Goal: Task Accomplishment & Management: Complete application form

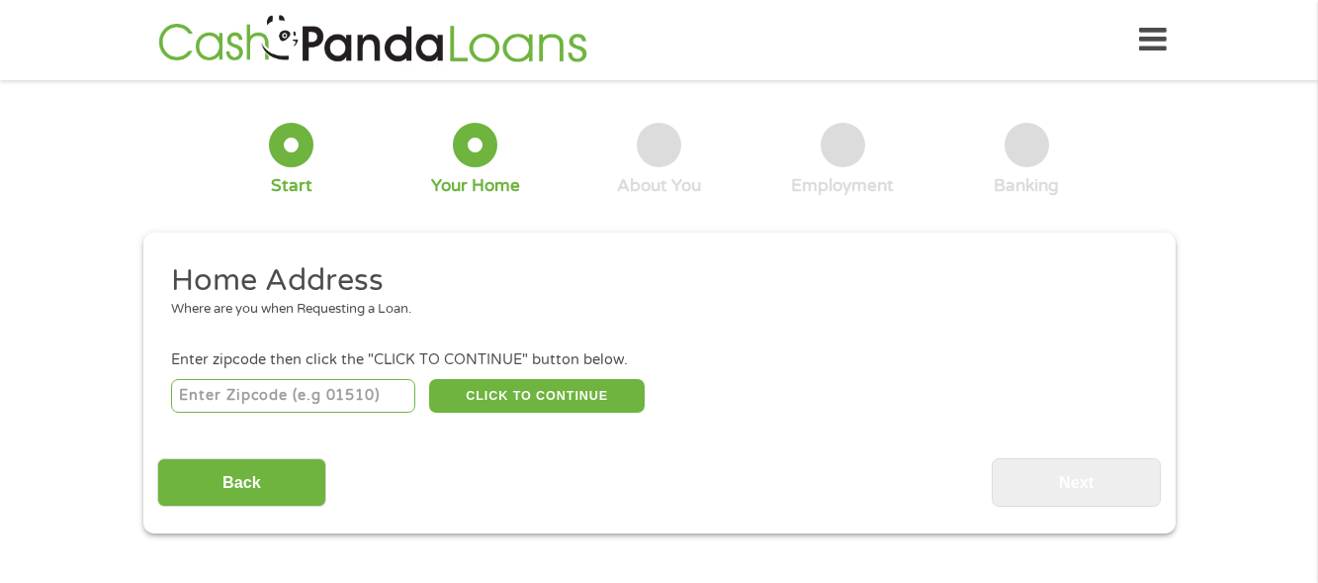
click at [325, 405] on input "number" at bounding box center [293, 396] width 244 height 34
type input "3"
type input "29072"
select select "[US_STATE]"
click at [507, 399] on button "CLICK TO CONTINUE" at bounding box center [537, 396] width 216 height 34
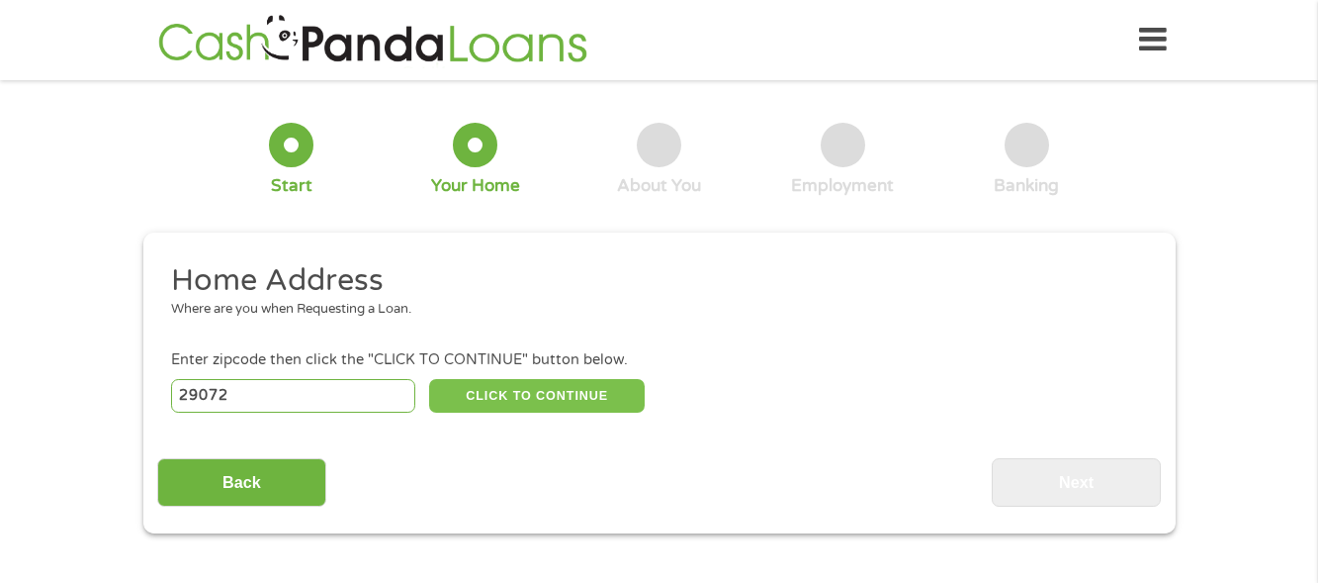
type input "29072"
type input "[GEOGRAPHIC_DATA]"
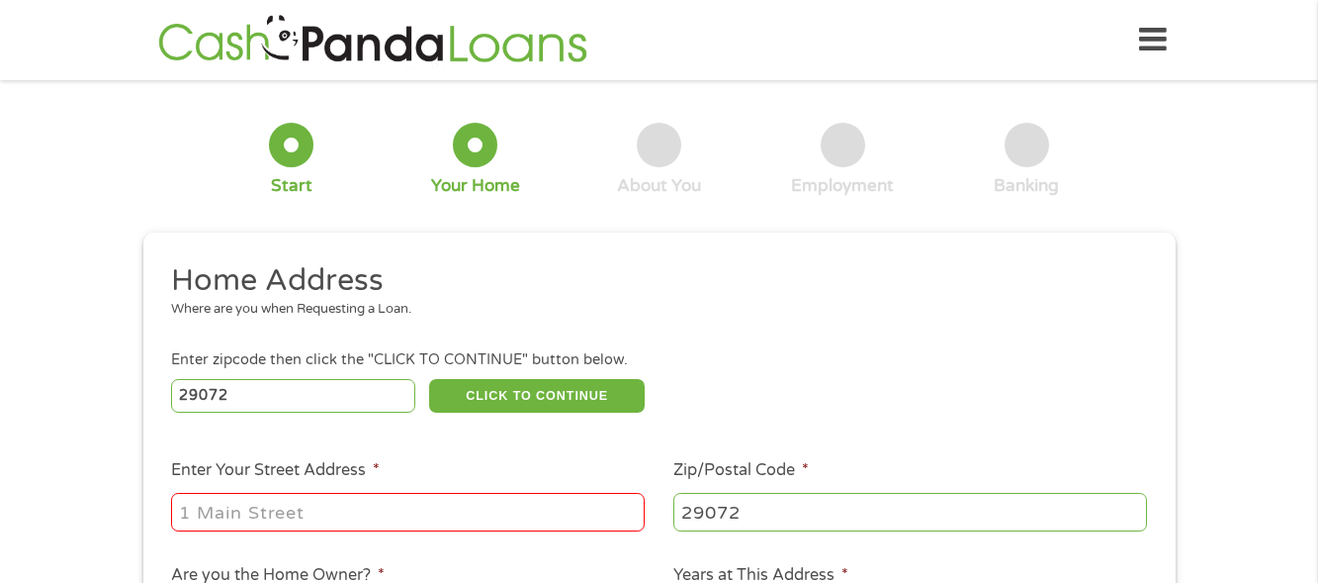
drag, startPoint x: 315, startPoint y: 503, endPoint x: 237, endPoint y: 516, distance: 78.2
click at [237, 516] on input "Enter Your Street Address *" at bounding box center [408, 512] width 474 height 38
type input "[STREET_ADDRESS]"
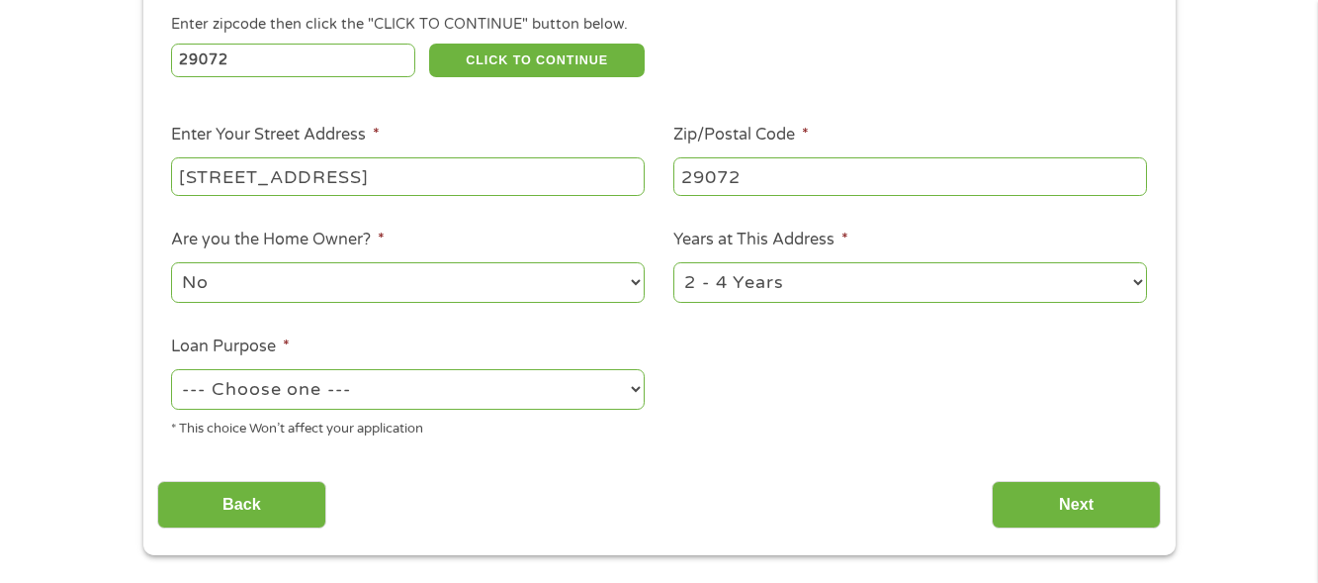
scroll to position [336, 0]
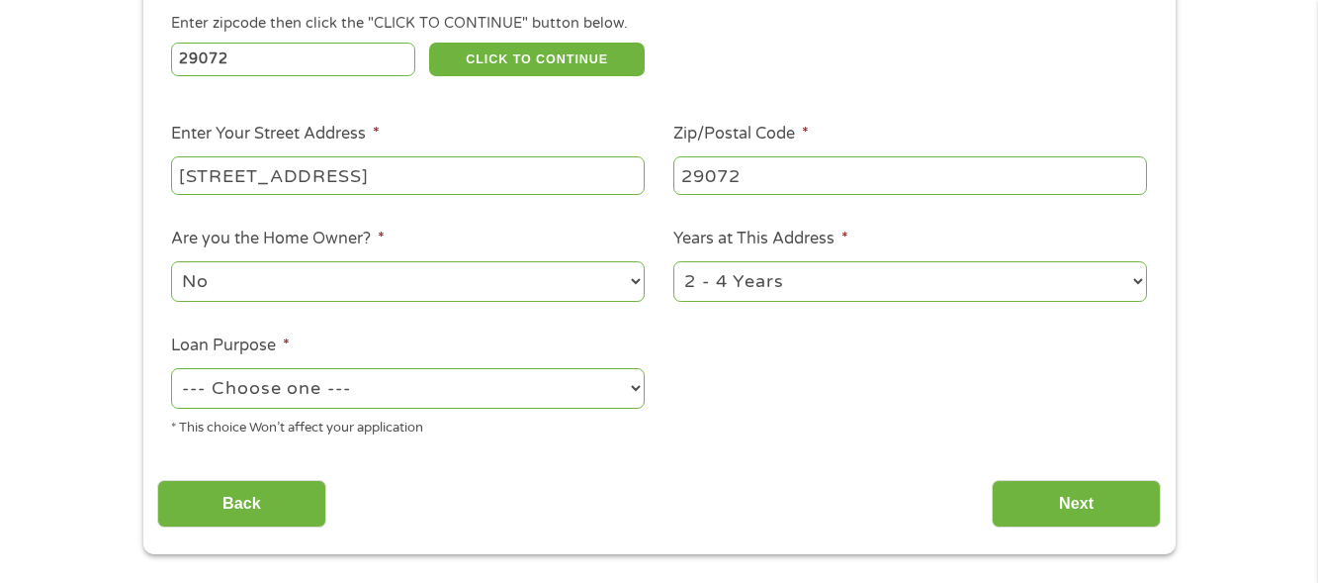
click at [491, 389] on select "--- Choose one --- Pay Bills Debt Consolidation Home Improvement Major Purchase…" at bounding box center [408, 388] width 474 height 41
click at [171, 368] on select "--- Choose one --- Pay Bills Debt Consolidation Home Improvement Major Purchase…" at bounding box center [408, 388] width 474 height 41
click at [472, 405] on select "--- Choose one --- Pay Bills Debt Consolidation Home Improvement Major Purchase…" at bounding box center [408, 388] width 474 height 41
select select "paybills"
click at [171, 368] on select "--- Choose one --- Pay Bills Debt Consolidation Home Improvement Major Purchase…" at bounding box center [408, 388] width 474 height 41
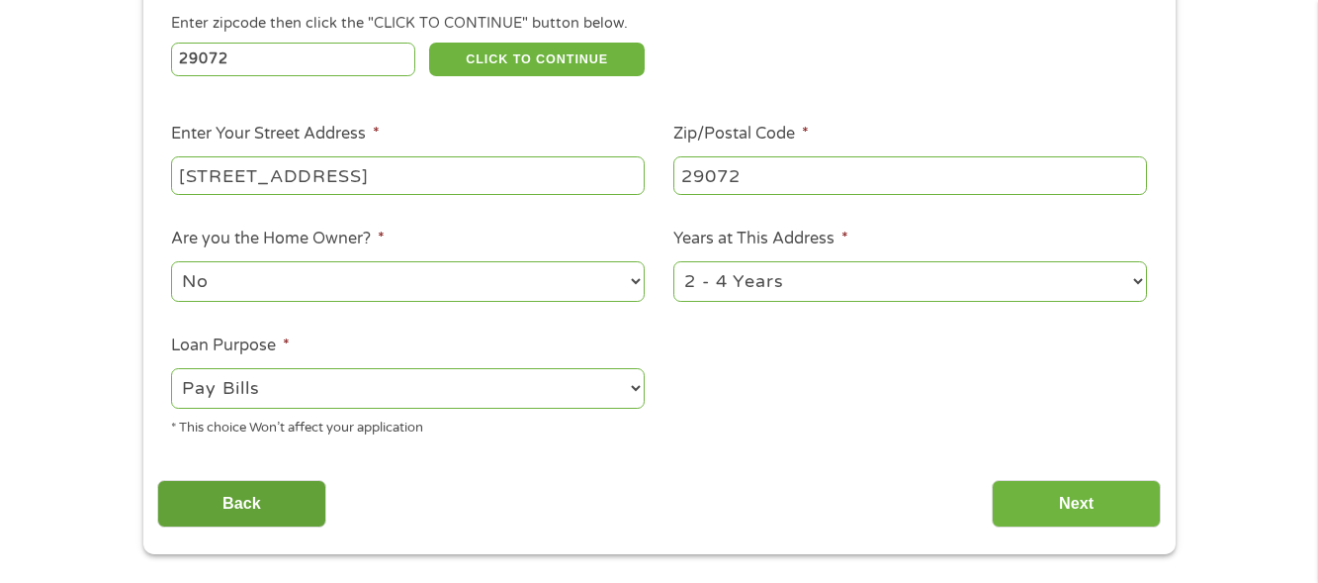
click at [290, 500] on input "Back" at bounding box center [241, 504] width 169 height 48
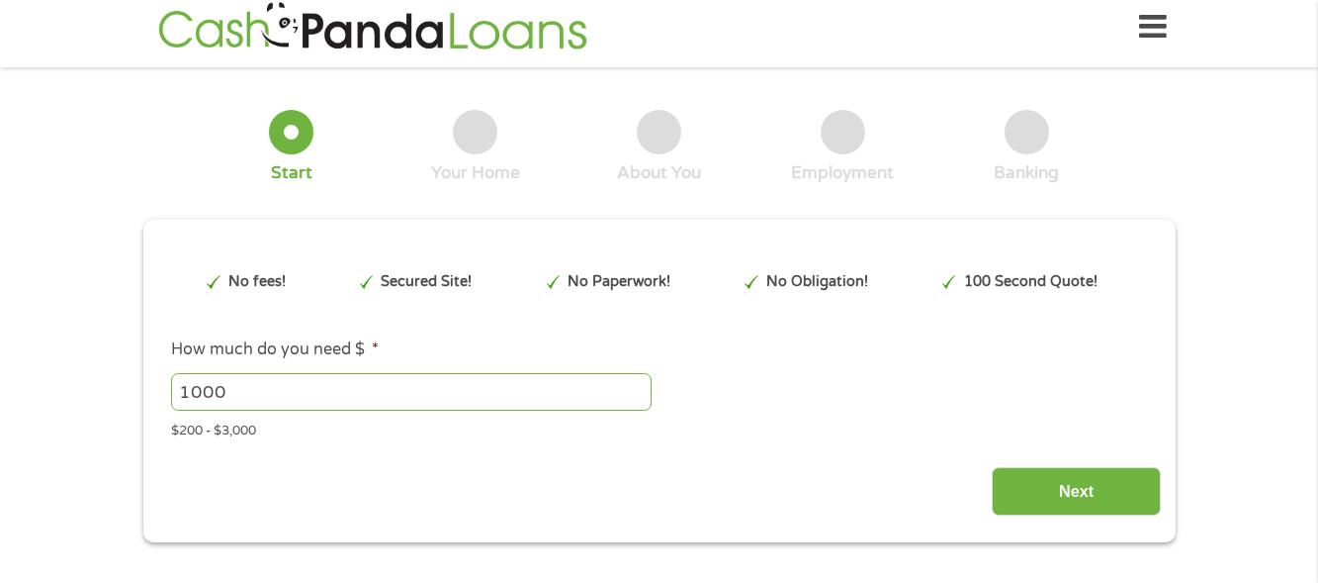
scroll to position [0, 0]
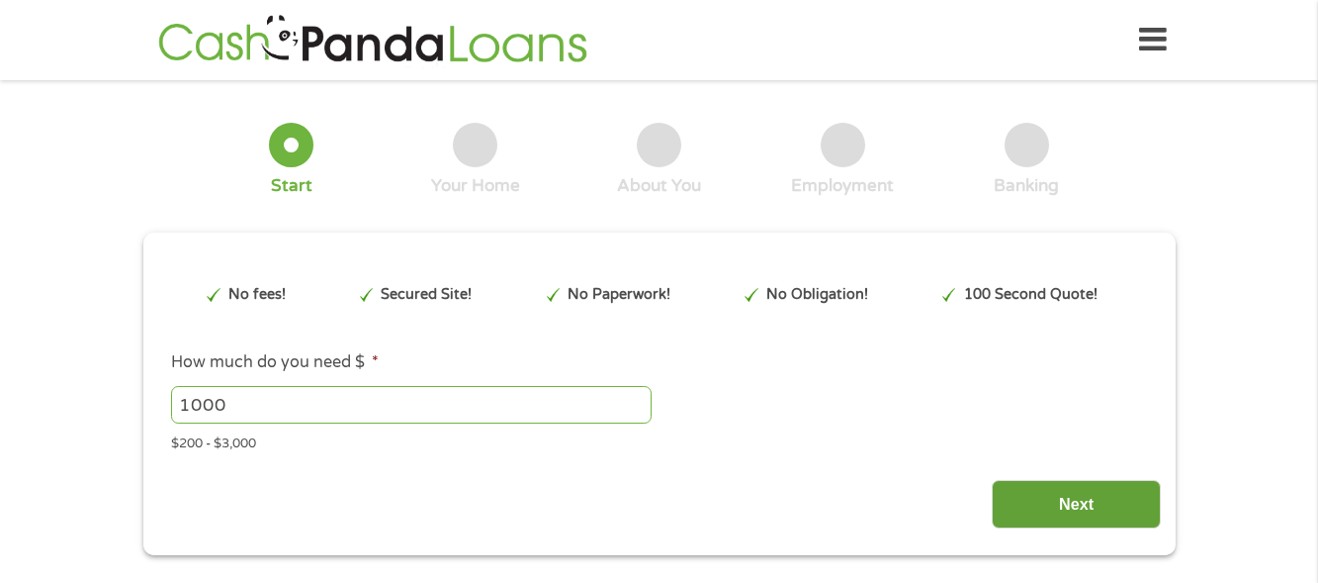
drag, startPoint x: 1026, startPoint y: 524, endPoint x: 1063, endPoint y: 507, distance: 41.2
click at [1063, 507] on input "Next" at bounding box center [1076, 504] width 169 height 48
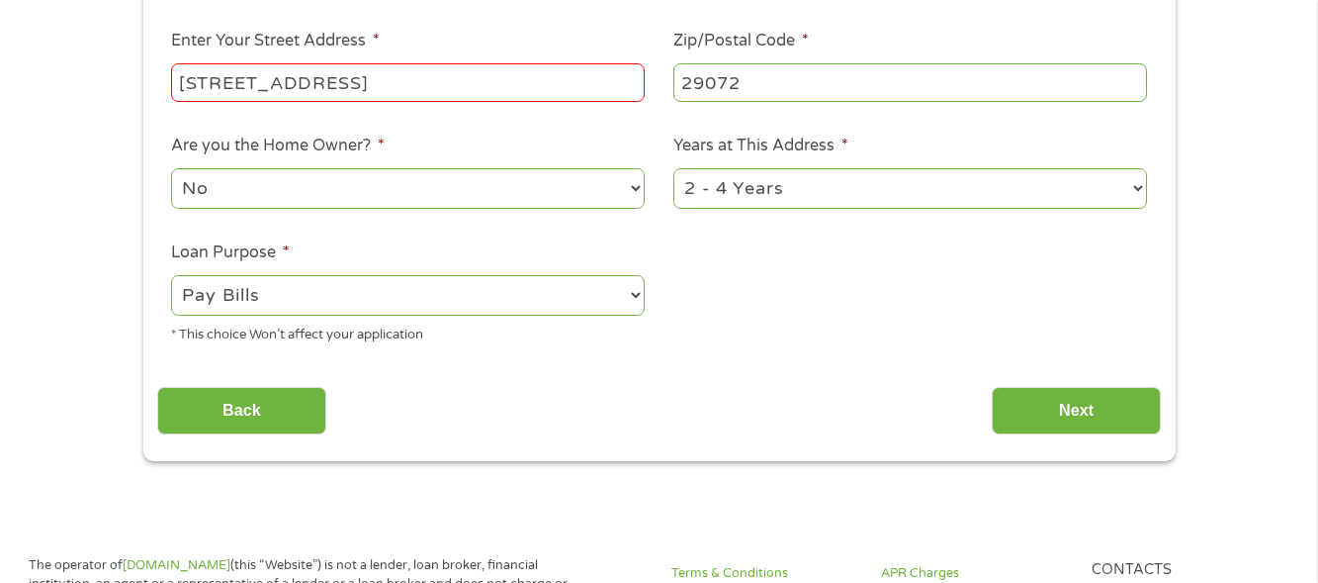
scroll to position [469, 0]
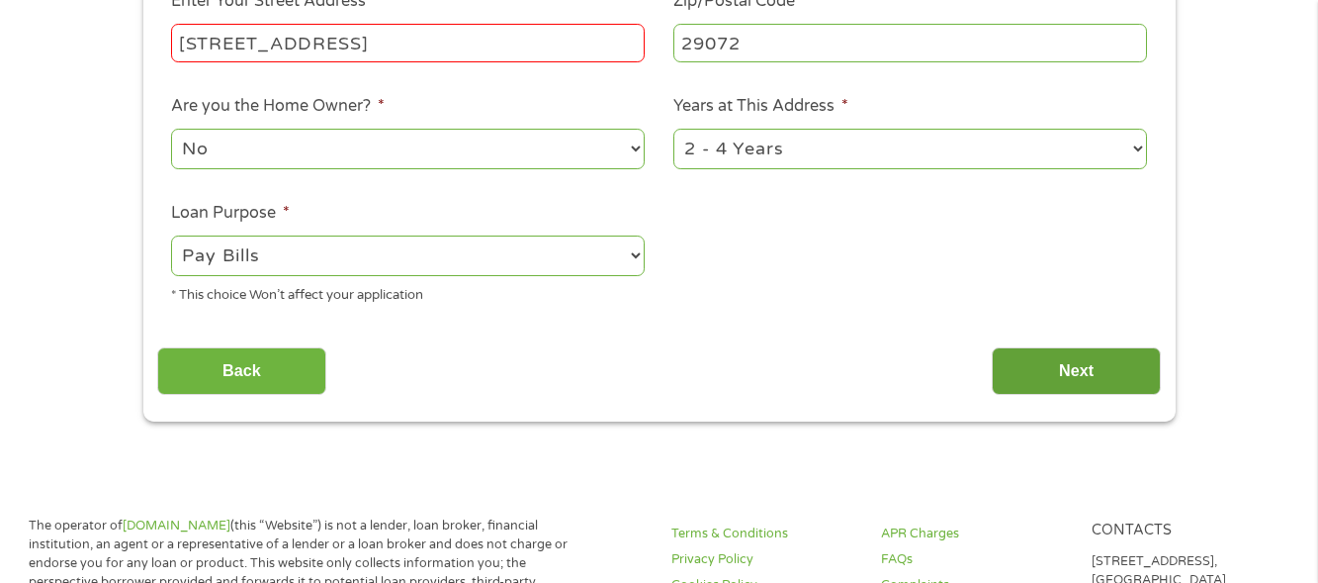
drag, startPoint x: 1063, startPoint y: 507, endPoint x: 1030, endPoint y: 371, distance: 140.6
click at [1030, 371] on input "Next" at bounding box center [1076, 371] width 169 height 48
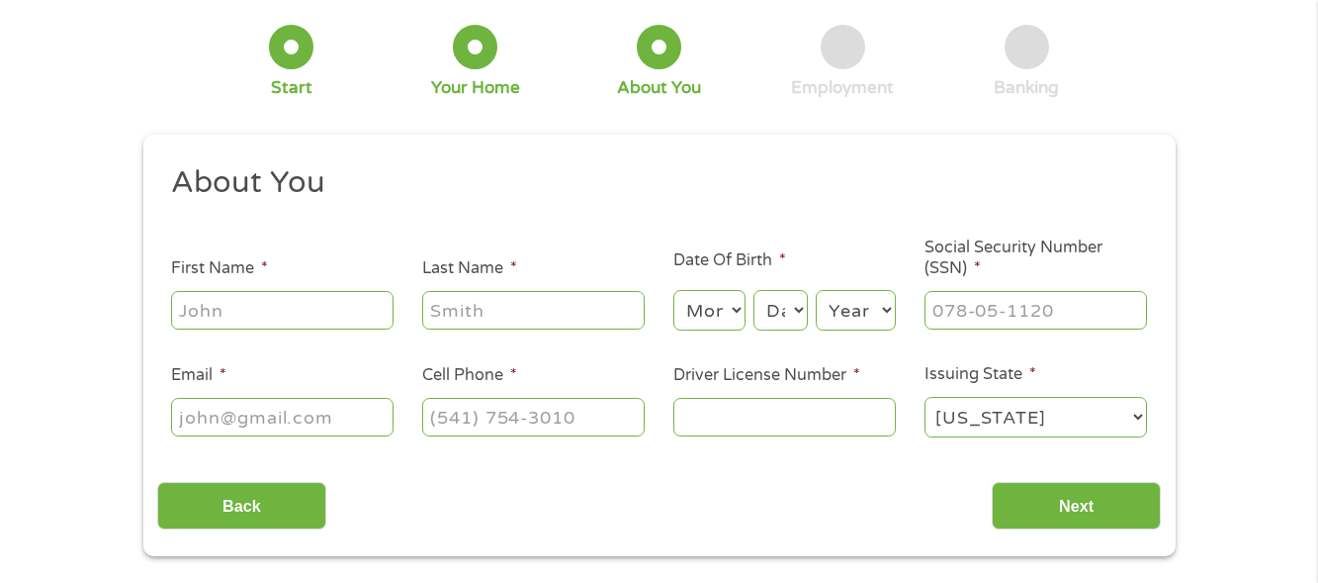
scroll to position [166, 0]
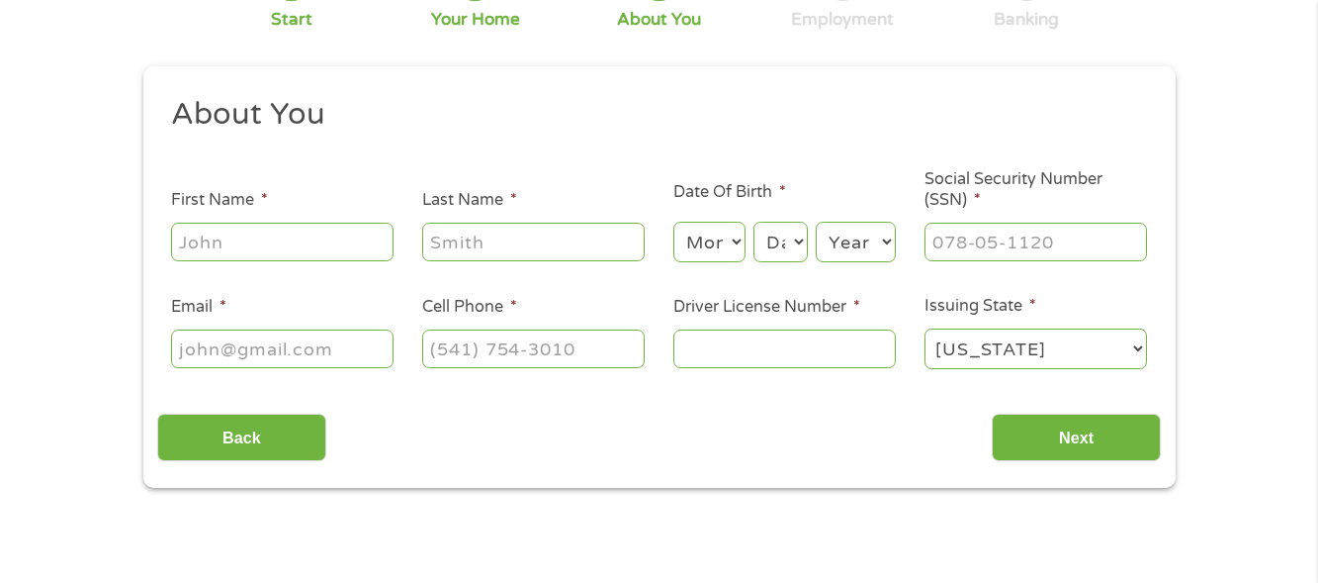
click at [262, 231] on input "First Name *" at bounding box center [282, 242] width 223 height 38
type input "shavette"
click at [476, 240] on input "Last Name *" at bounding box center [533, 242] width 223 height 38
type input "green"
click at [723, 232] on select "Month 1 2 3 4 5 6 7 8 9 10 11 12" at bounding box center [710, 242] width 72 height 41
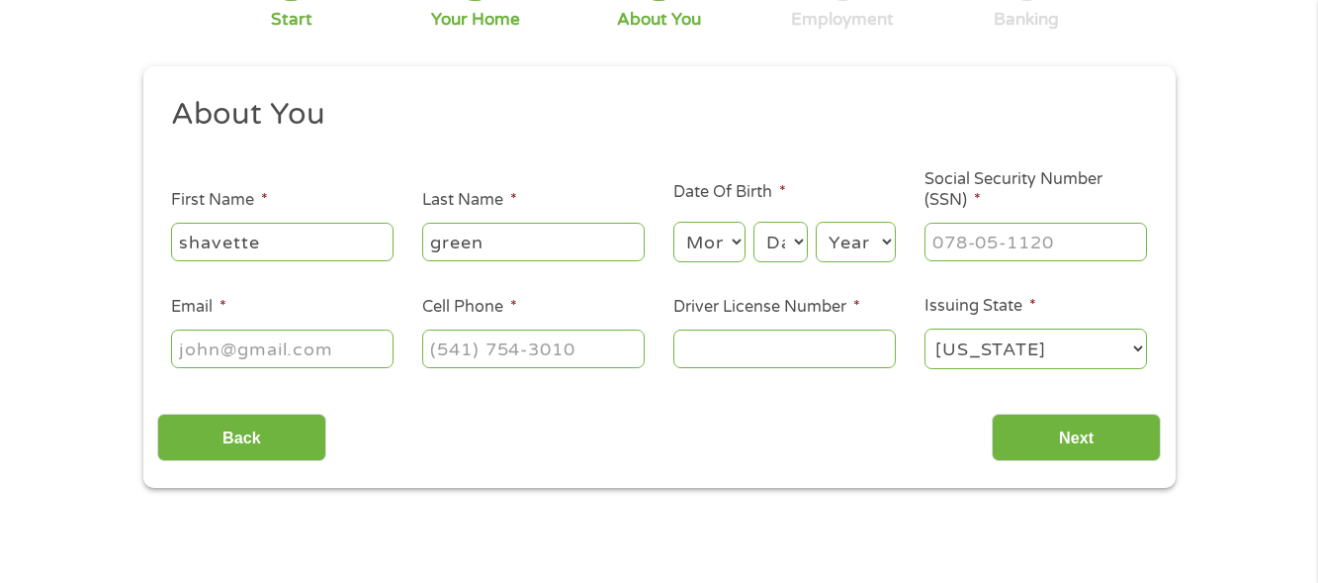
select select "3"
click at [674, 222] on select "Month 1 2 3 4 5 6 7 8 9 10 11 12" at bounding box center [710, 242] width 72 height 41
click at [769, 225] on select "Day 1 2 3 4 5 6 7 8 9 10 11 12 13 14 15 16 17 18 19 20 21 22 23 24 25 26 27 28 …" at bounding box center [780, 242] width 53 height 41
select select "22"
click at [754, 222] on select "Day 1 2 3 4 5 6 7 8 9 10 11 12 13 14 15 16 17 18 19 20 21 22 23 24 25 26 27 28 …" at bounding box center [780, 242] width 53 height 41
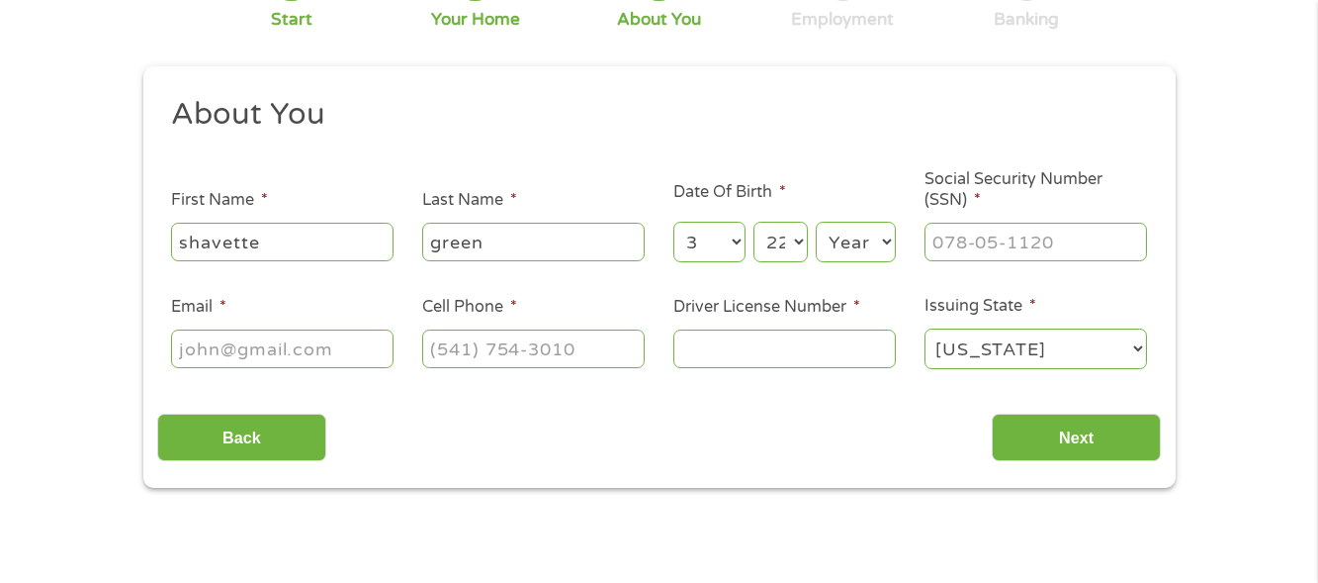
click at [861, 243] on select "Year [DATE] 2006 2005 2004 2003 2002 2001 2000 1999 1998 1997 1996 1995 1994 19…" at bounding box center [856, 242] width 80 height 41
select select "1982"
click at [816, 222] on select "Year [DATE] 2006 2005 2004 2003 2002 2001 2000 1999 1998 1997 1996 1995 1994 19…" at bounding box center [856, 242] width 80 height 41
click at [982, 237] on input "___-__-____" at bounding box center [1036, 242] width 223 height 38
type input "595-10-9507"
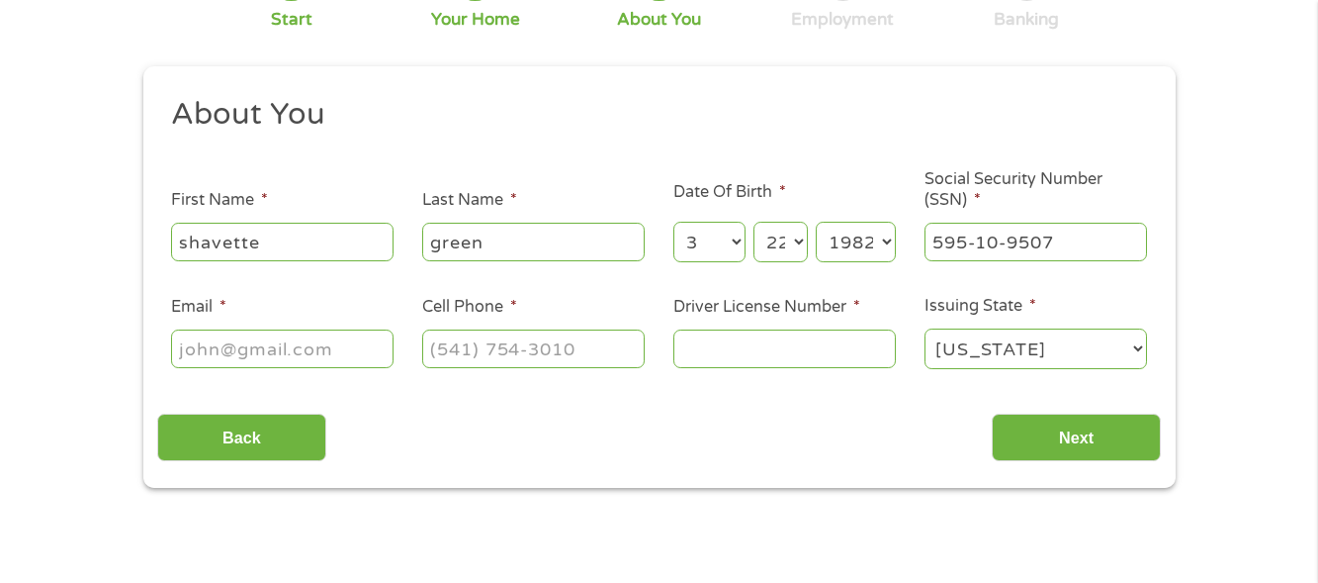
click at [302, 363] on input "Email *" at bounding box center [282, 348] width 223 height 38
type input "[EMAIL_ADDRESS][DOMAIN_NAME]"
click at [488, 363] on input "(___) ___-____" at bounding box center [533, 348] width 223 height 38
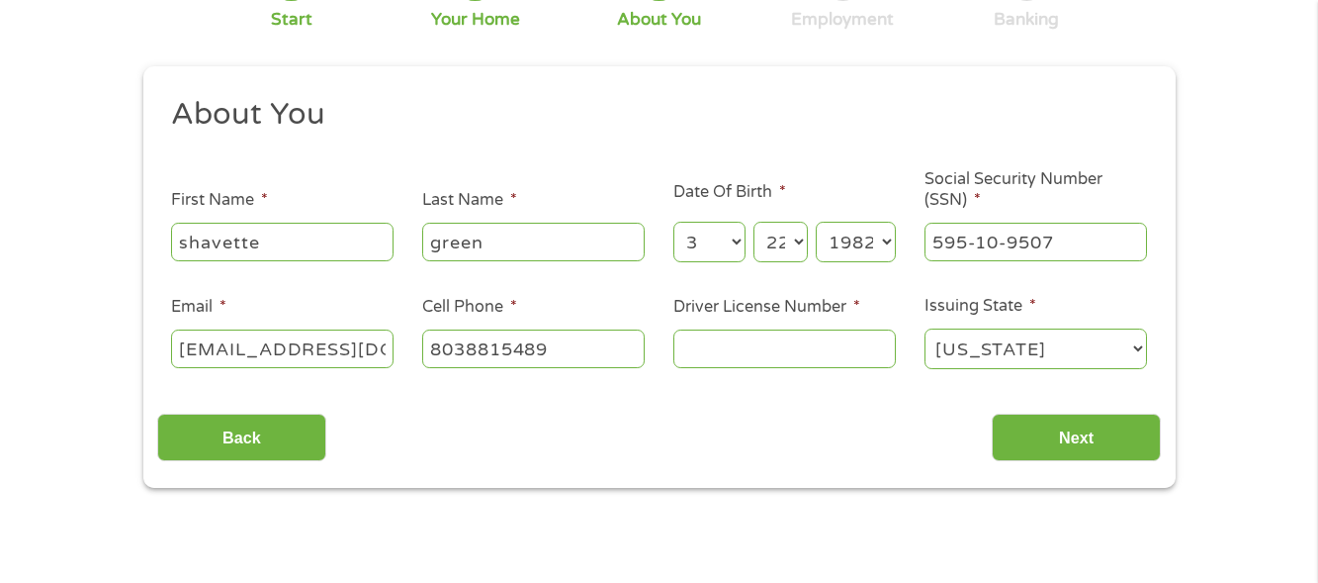
type input "[PHONE_NUMBER]"
click at [752, 364] on input "Driver License Number *" at bounding box center [785, 348] width 223 height 38
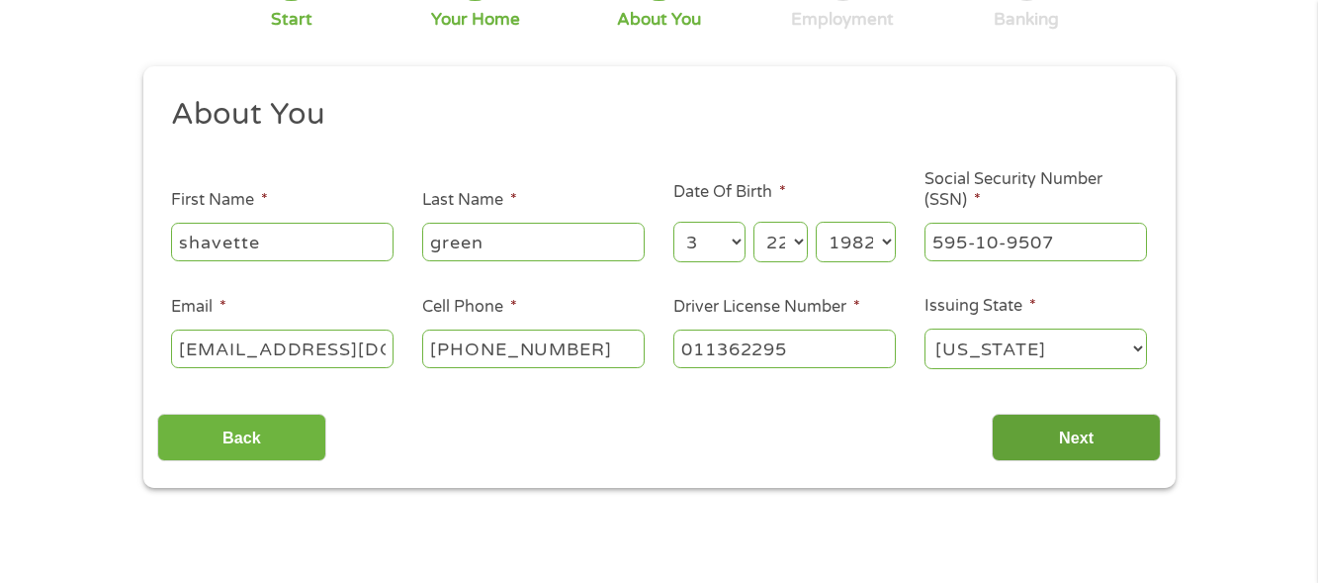
type input "011362295"
click at [1051, 435] on input "Next" at bounding box center [1076, 437] width 169 height 48
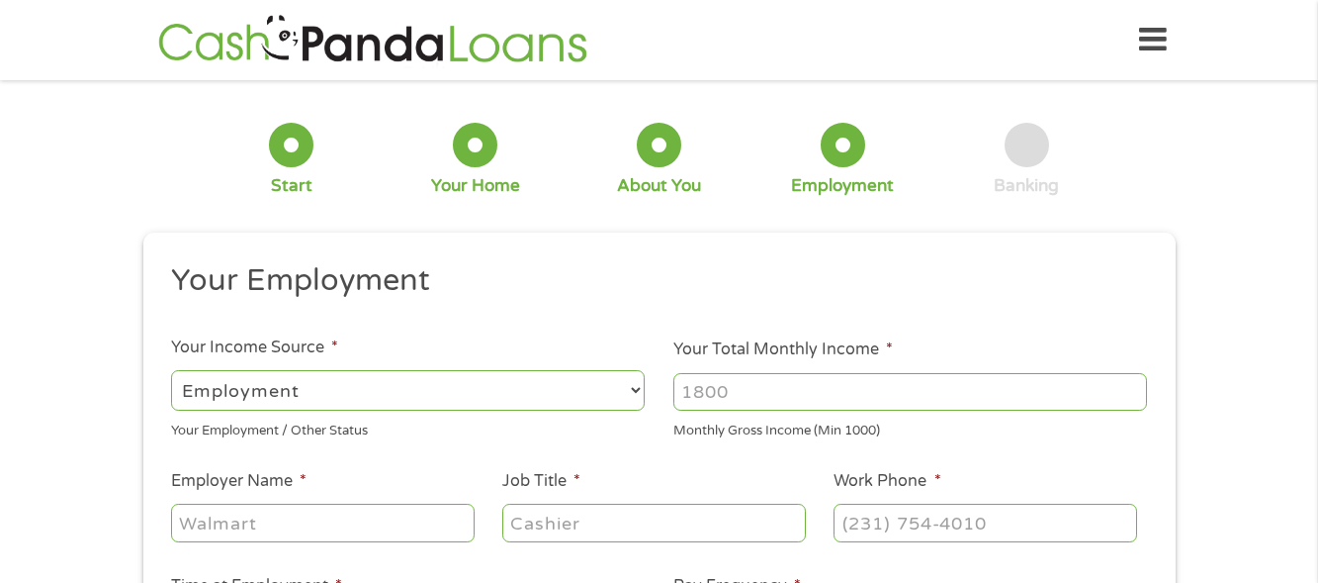
click at [788, 406] on input "Your Total Monthly Income *" at bounding box center [911, 392] width 474 height 38
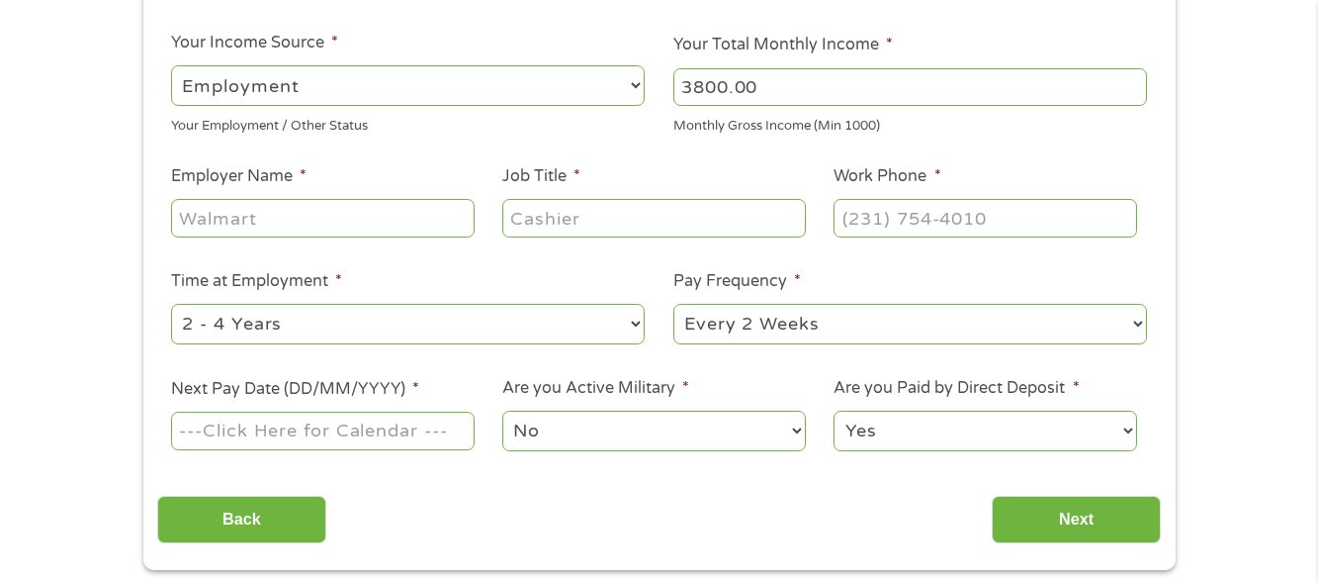
scroll to position [306, 0]
type input "3800.00"
click at [290, 232] on input "Employer Name *" at bounding box center [322, 217] width 303 height 38
type input "arc of the midlands"
click at [561, 230] on input "Job Title *" at bounding box center [653, 217] width 303 height 38
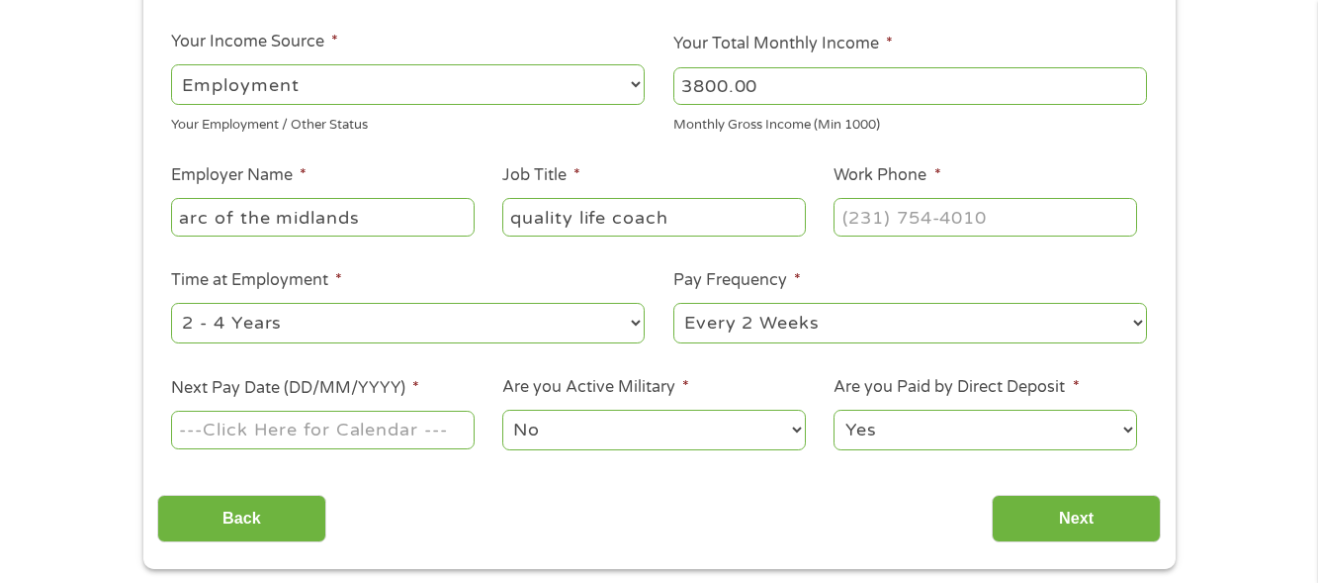
type input "quality life coach"
click at [927, 226] on input "(___) ___-____" at bounding box center [985, 217] width 303 height 38
type input "[PHONE_NUMBER]"
click at [509, 322] on select "--- Choose one --- 1 Year or less 1 - 2 Years 2 - 4 Years Over 4 Years" at bounding box center [408, 323] width 474 height 41
select select "60months"
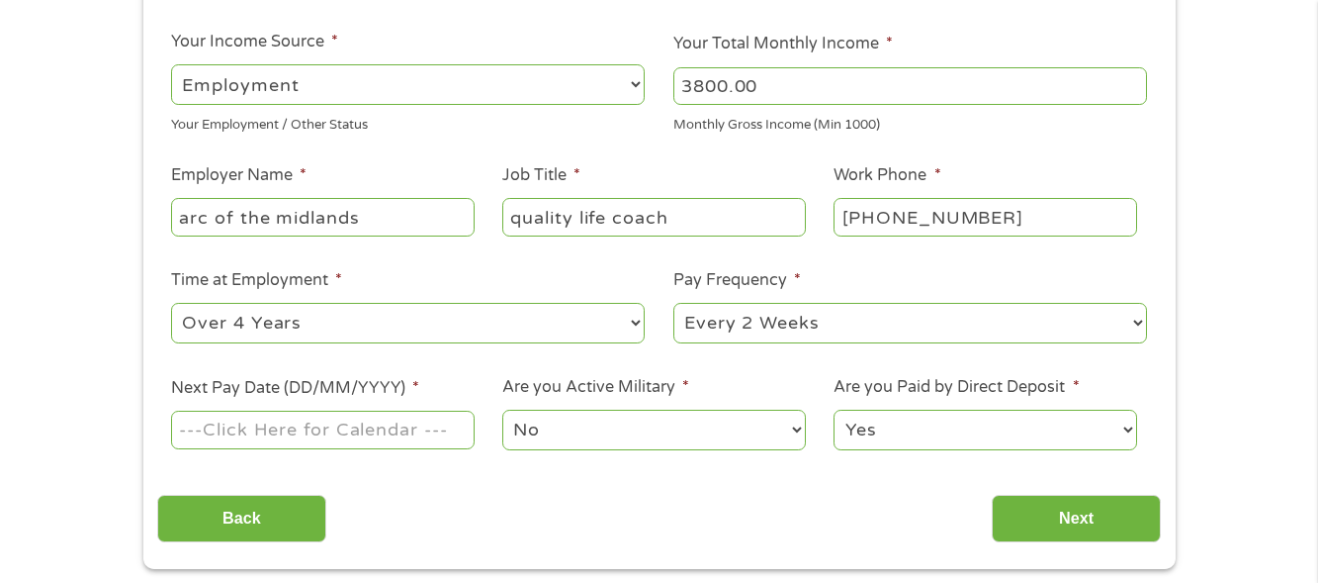
click at [171, 303] on select "--- Choose one --- 1 Year or less 1 - 2 Years 2 - 4 Years Over 4 Years" at bounding box center [408, 323] width 474 height 41
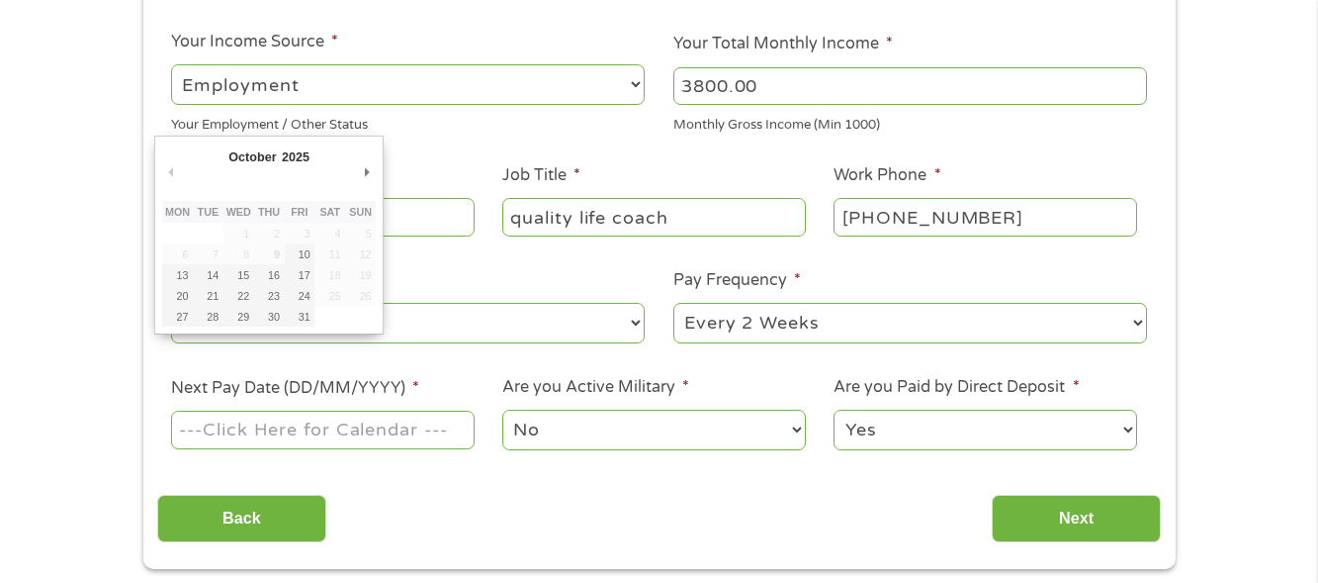
click at [349, 444] on input "Next Pay Date (DD/MM/YYYY) *" at bounding box center [322, 429] width 303 height 38
type input "[DATE]"
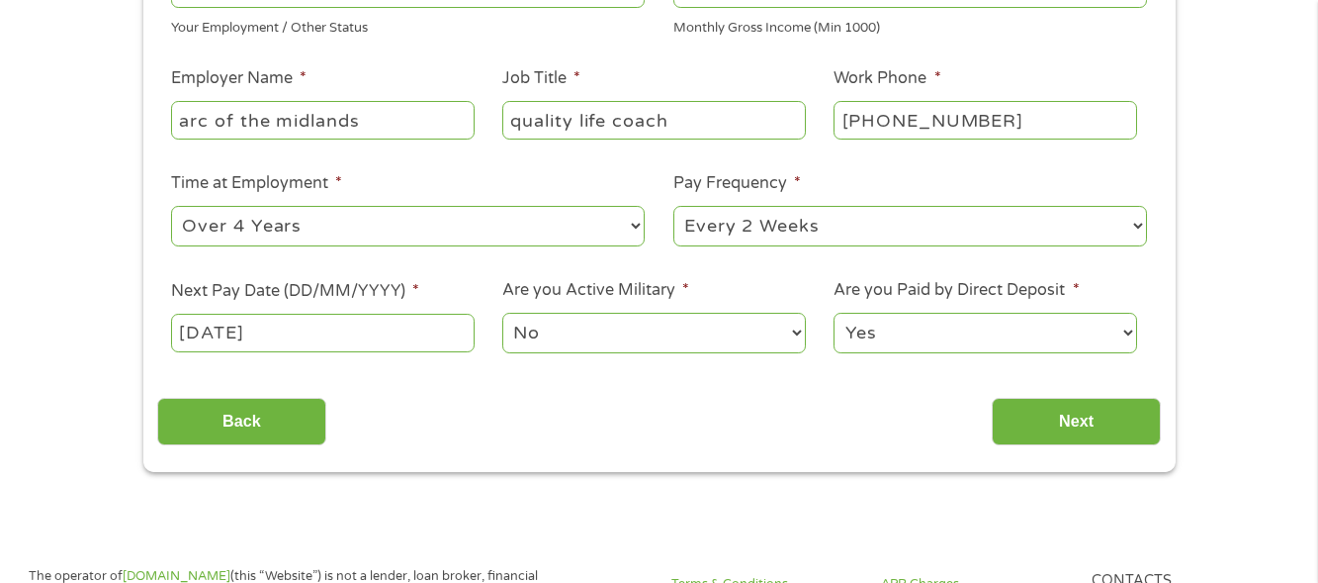
scroll to position [406, 0]
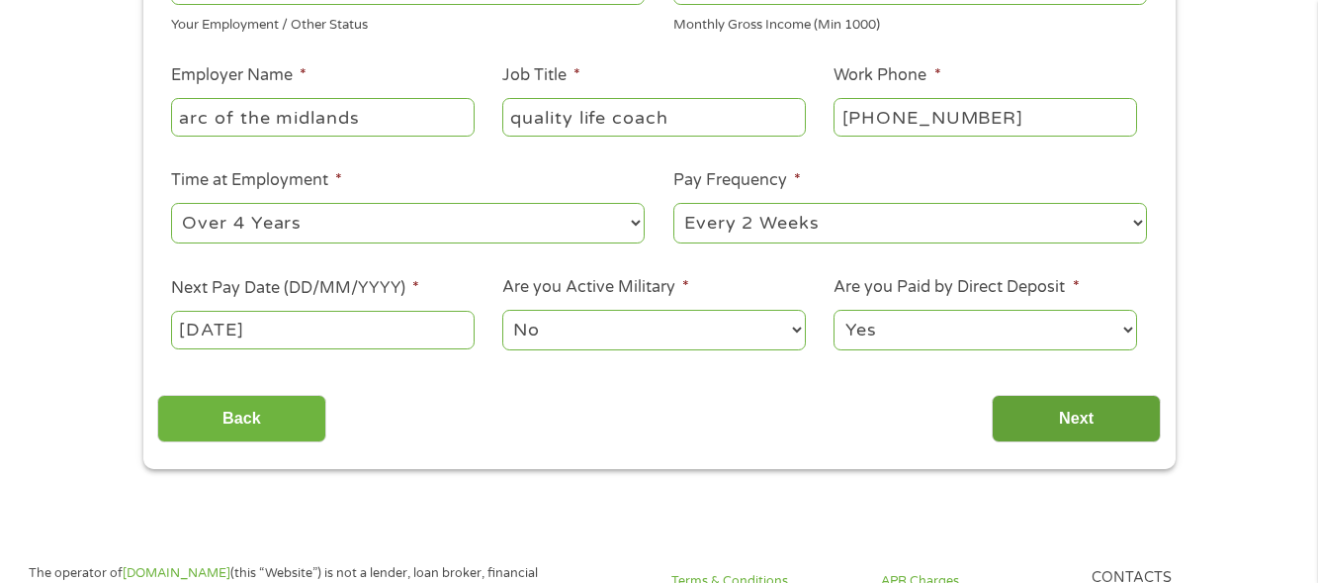
click at [1084, 411] on input "Next" at bounding box center [1076, 419] width 169 height 48
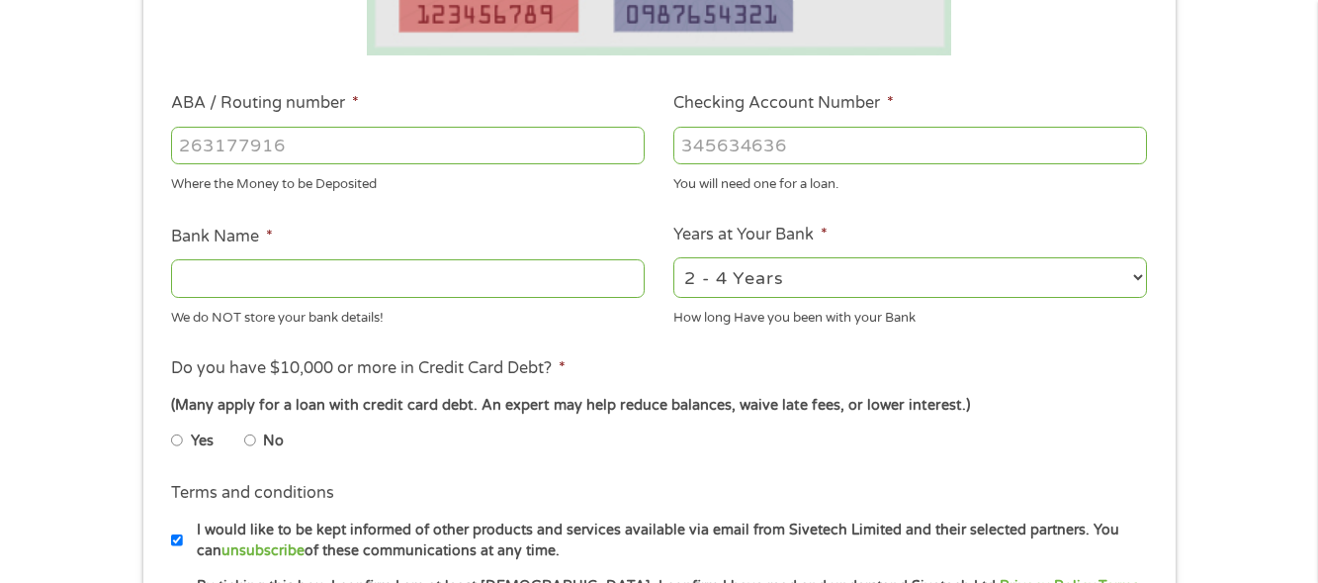
scroll to position [545, 0]
click at [290, 387] on li "Do you have $10,000 or more in Credit Card Debt? * (Many apply for a loan with …" at bounding box center [659, 410] width 1004 height 111
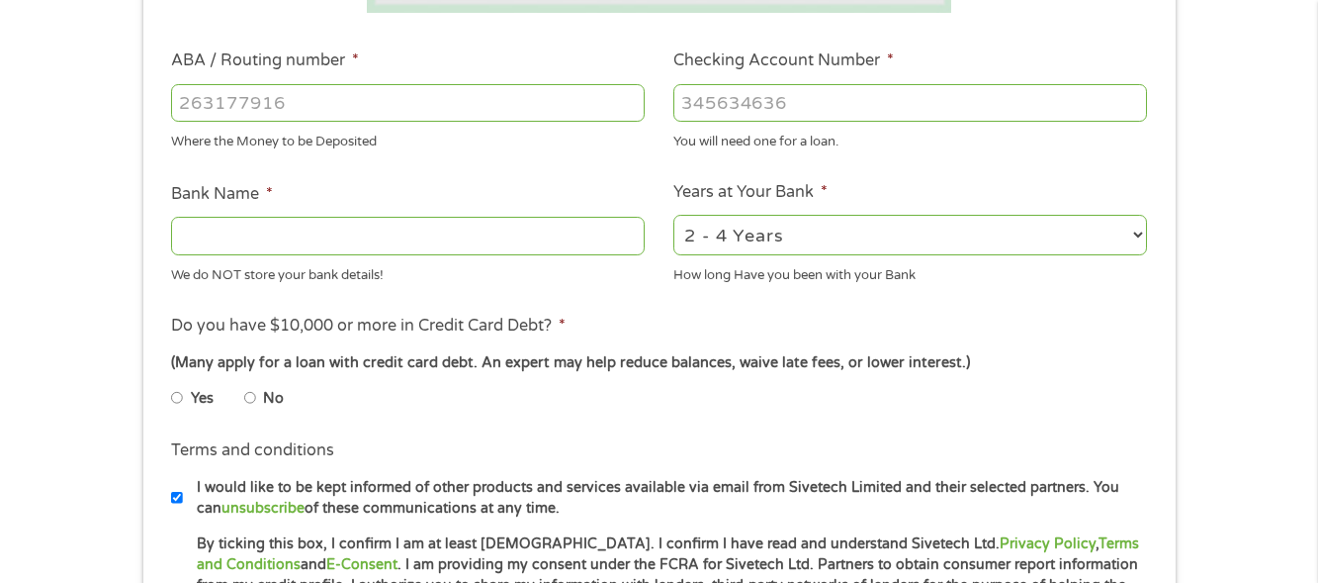
scroll to position [589, 0]
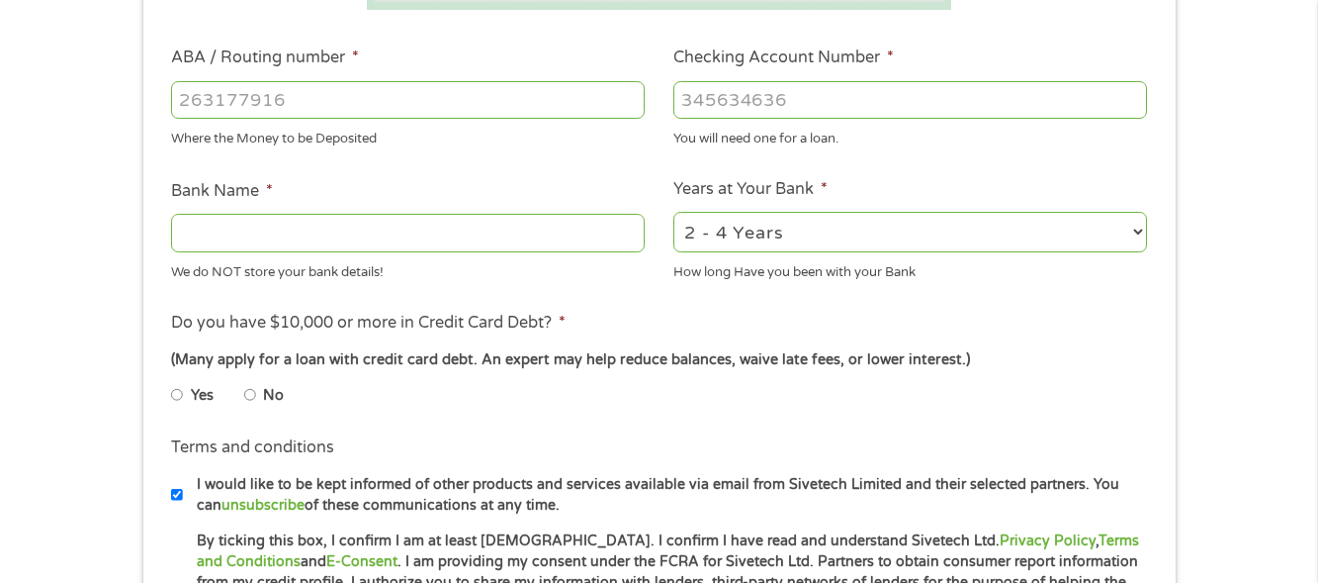
click at [257, 398] on li "No" at bounding box center [279, 395] width 71 height 39
click at [249, 397] on input "No" at bounding box center [250, 395] width 12 height 32
radio input "true"
click at [246, 94] on input "ABA / Routing number *" at bounding box center [408, 100] width 474 height 38
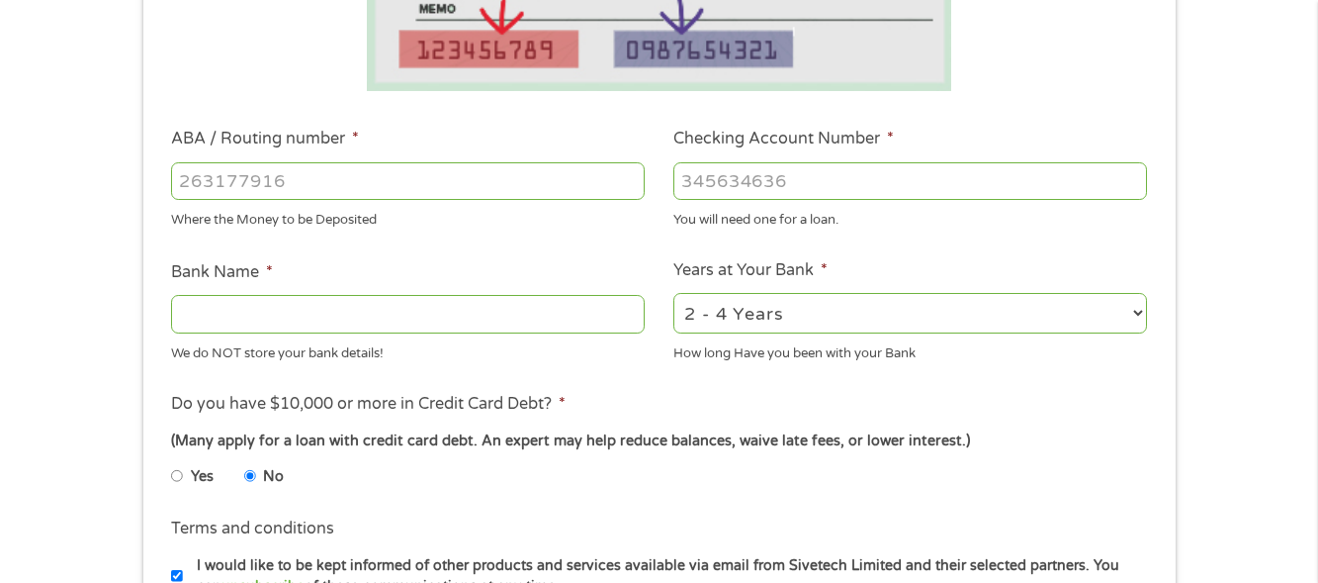
scroll to position [507, 0]
type input "031101279"
type input "THE BANCORP BANK"
type input "031101279"
click at [735, 182] on input "Checking Account Number *" at bounding box center [911, 182] width 474 height 38
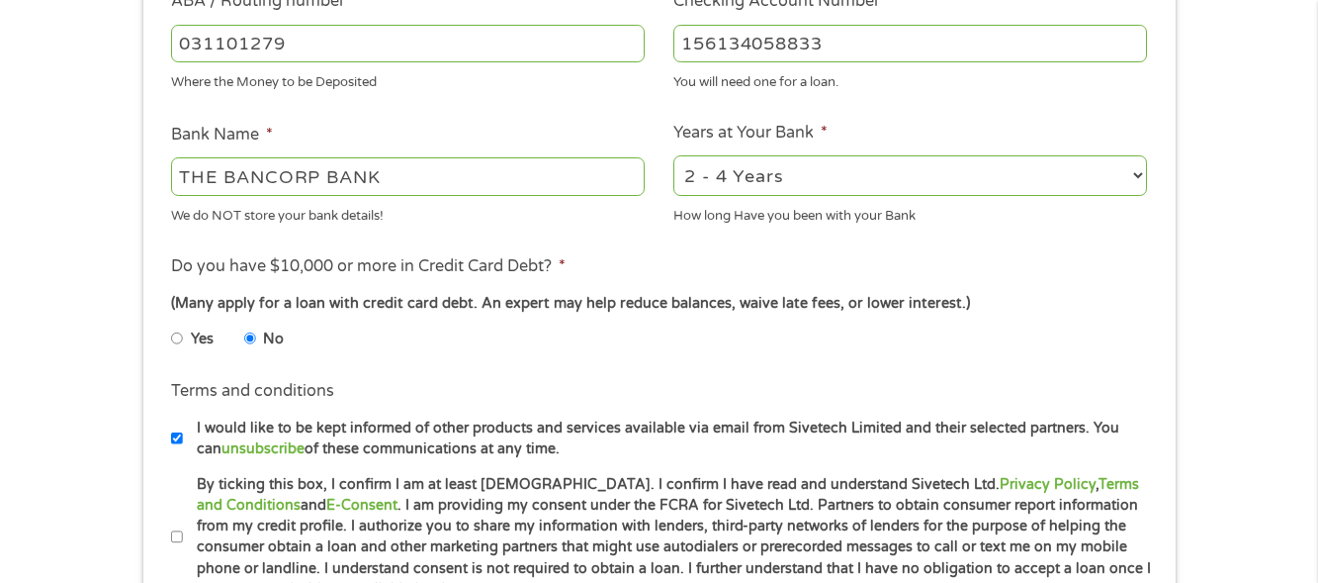
scroll to position [645, 0]
type input "156134058833"
click at [914, 182] on select "2 - 4 Years 6 - 12 Months 1 - 2 Years Over 4 Years" at bounding box center [911, 176] width 474 height 41
select select "60months"
click at [674, 156] on select "2 - 4 Years 6 - 12 Months 1 - 2 Years Over 4 Years" at bounding box center [911, 176] width 474 height 41
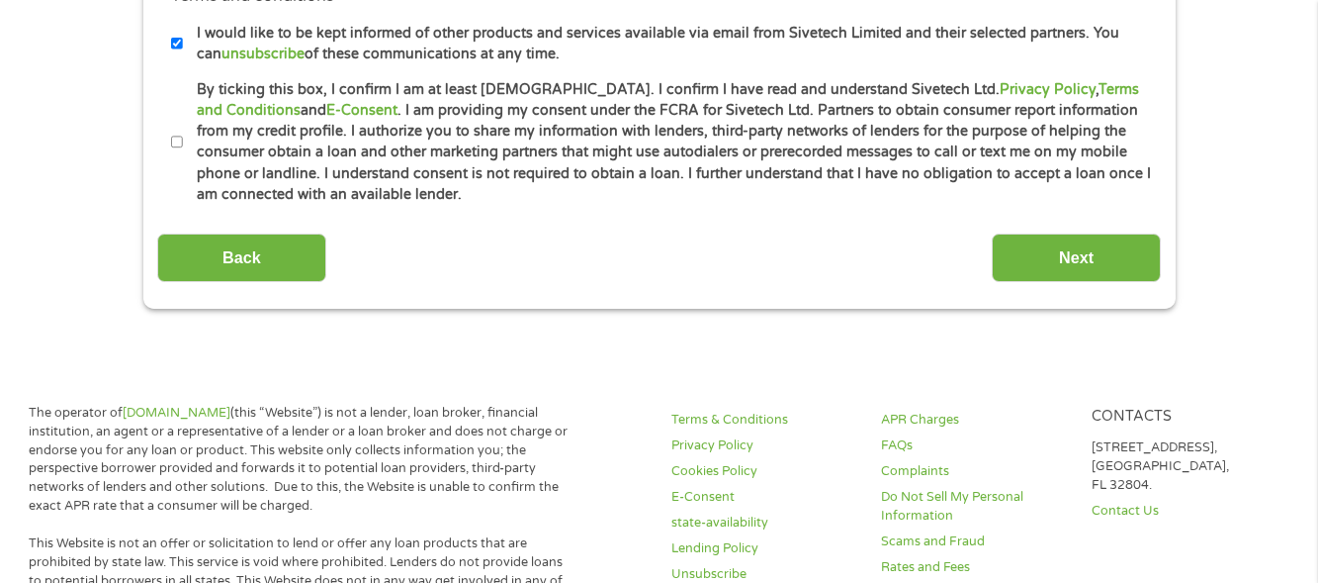
scroll to position [1046, 0]
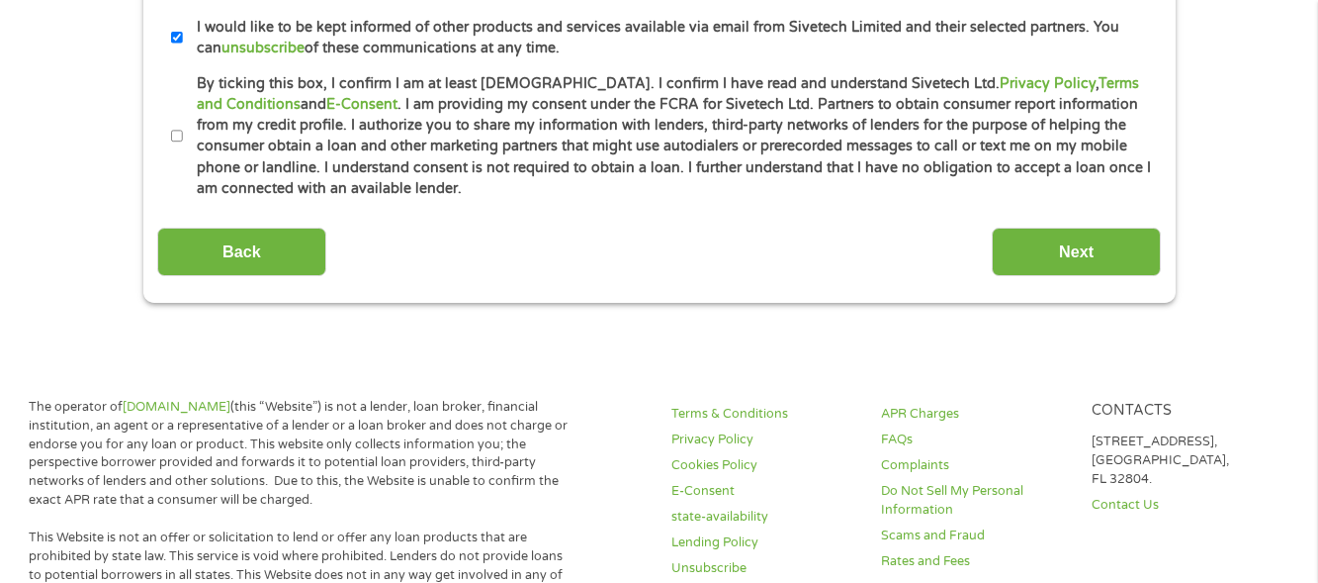
click at [179, 138] on input "By ticking this box, I confirm I am at least [DEMOGRAPHIC_DATA]. I confirm I ha…" at bounding box center [177, 137] width 12 height 32
checkbox input "true"
click at [1019, 247] on input "Next" at bounding box center [1076, 251] width 169 height 48
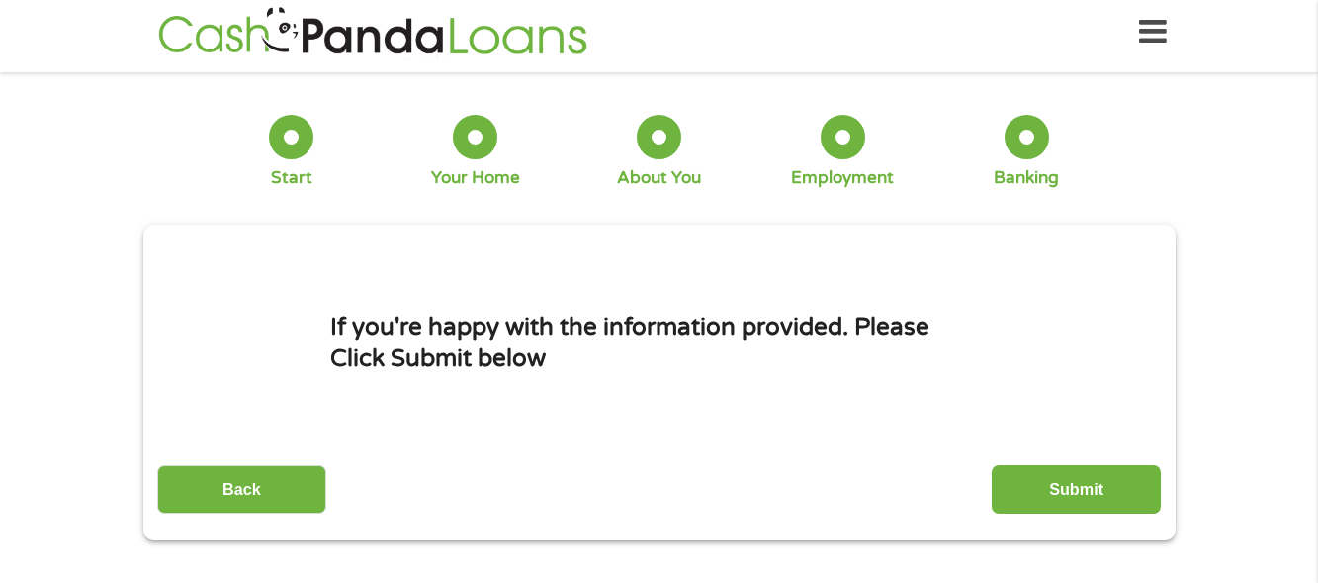
scroll to position [0, 0]
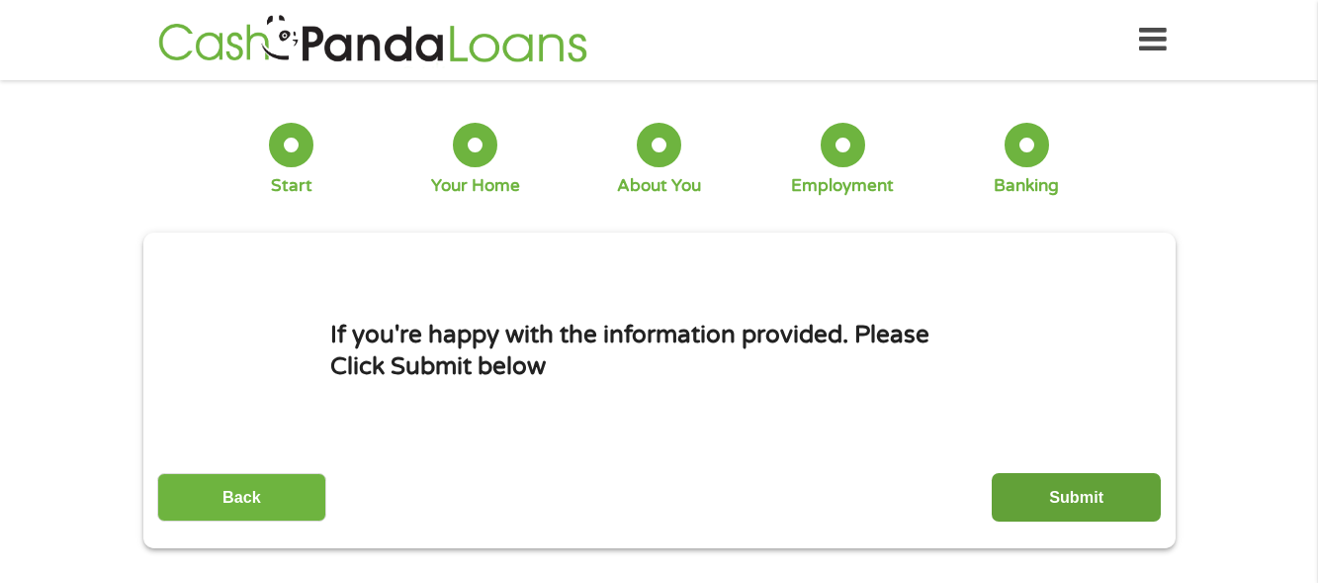
click at [1087, 509] on input "Submit" at bounding box center [1076, 497] width 169 height 48
